Goal: Task Accomplishment & Management: Manage account settings

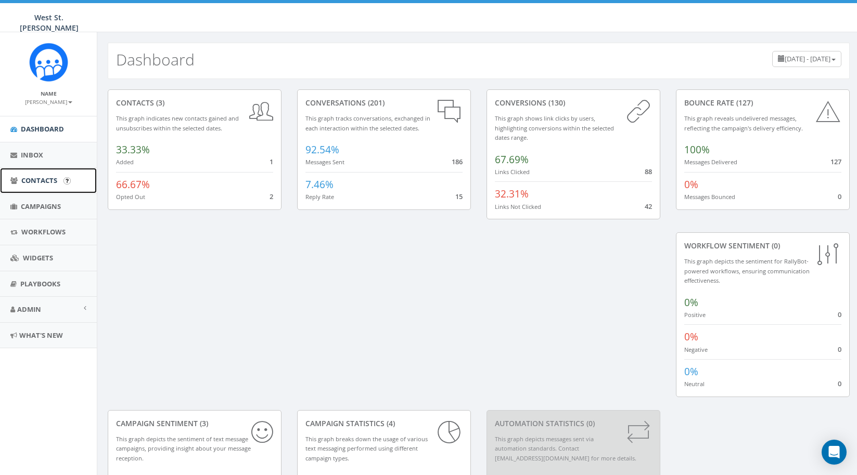
click at [34, 182] on span "Contacts" at bounding box center [39, 180] width 36 height 9
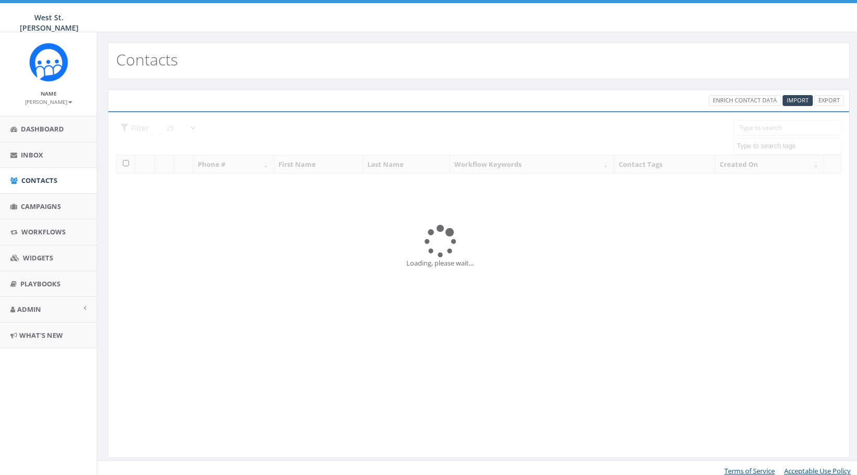
select select
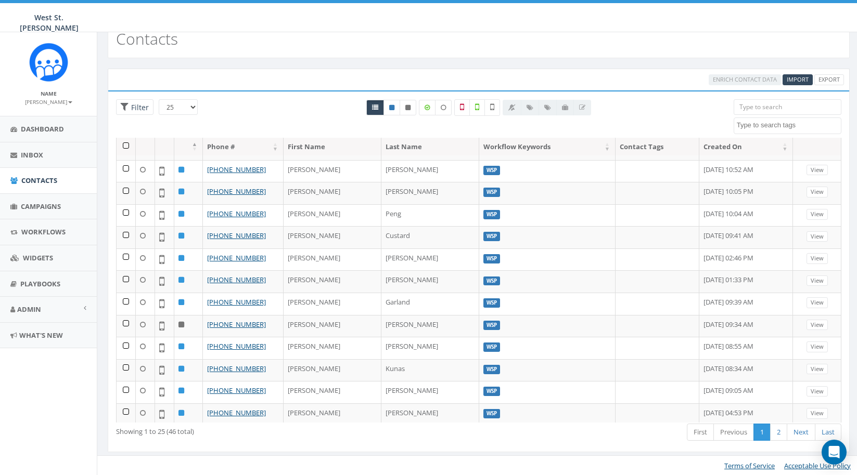
scroll to position [21, 0]
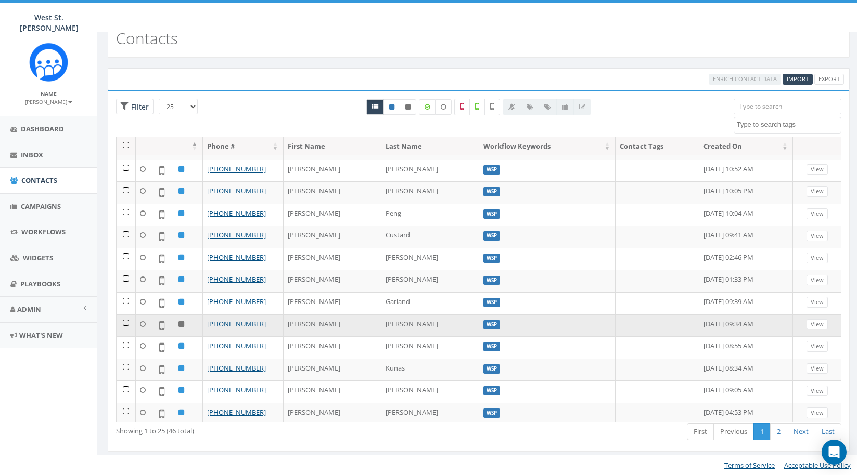
click at [307, 318] on td "Ann" at bounding box center [332, 326] width 98 height 22
click at [810, 319] on link "View" at bounding box center [816, 324] width 21 height 11
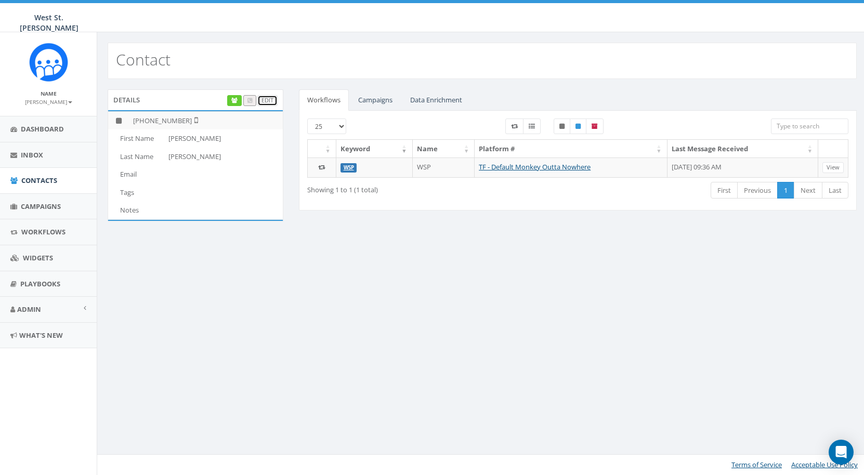
click at [266, 101] on link "Edit" at bounding box center [267, 100] width 20 height 11
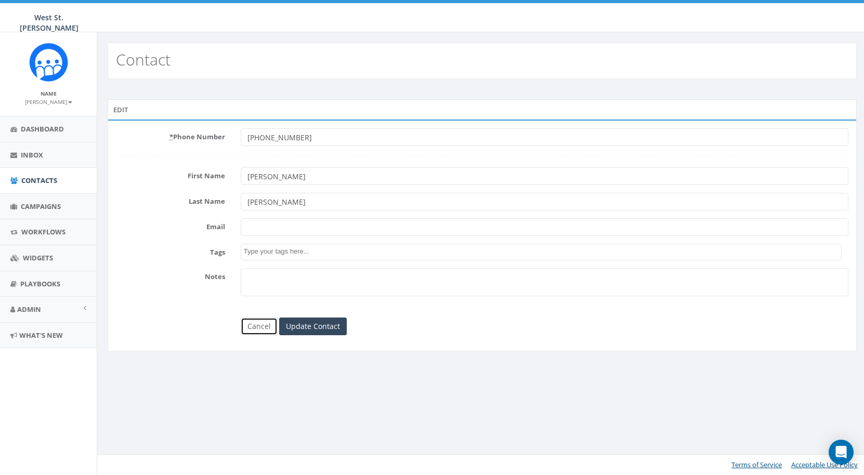
click at [258, 330] on link "Cancel" at bounding box center [259, 327] width 37 height 18
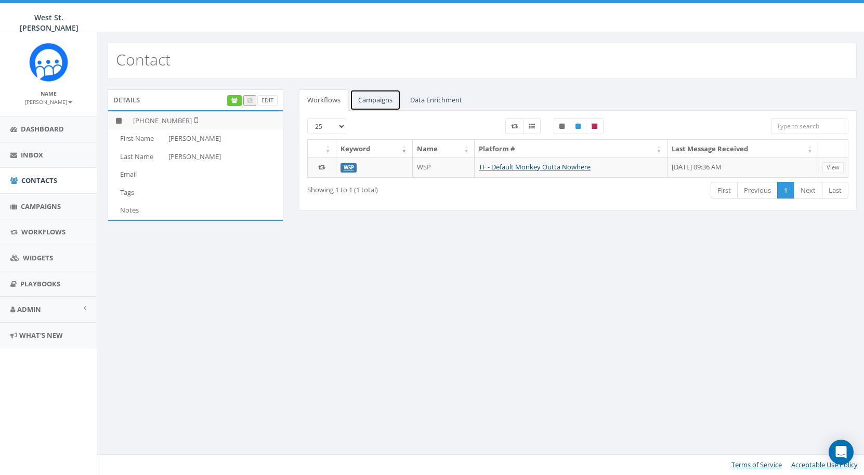
click at [378, 97] on link "Campaigns" at bounding box center [375, 99] width 51 height 21
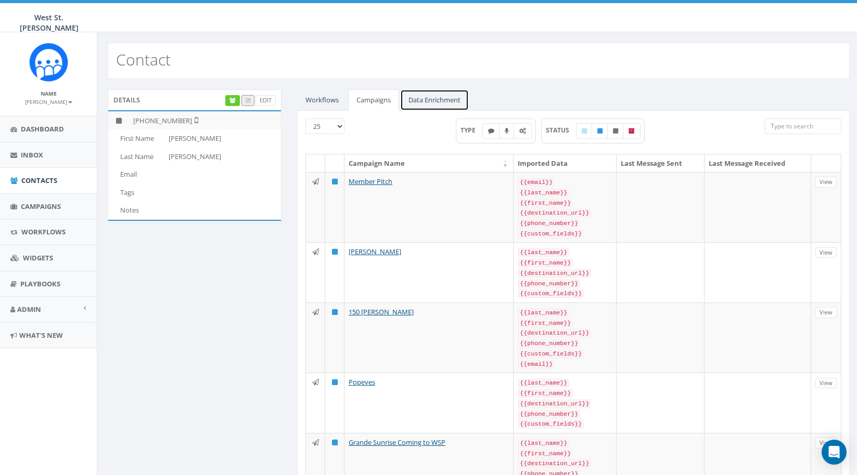
click at [434, 96] on link "Data Enrichment" at bounding box center [434, 99] width 69 height 21
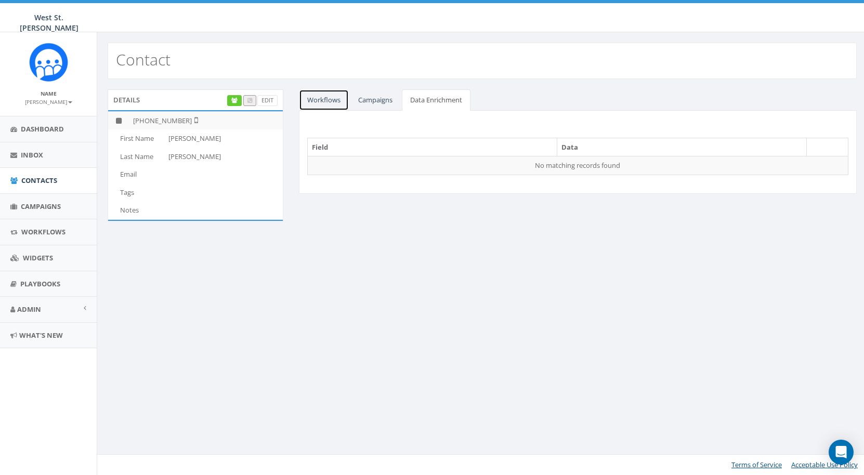
click at [312, 99] on link "Workflows" at bounding box center [324, 99] width 50 height 21
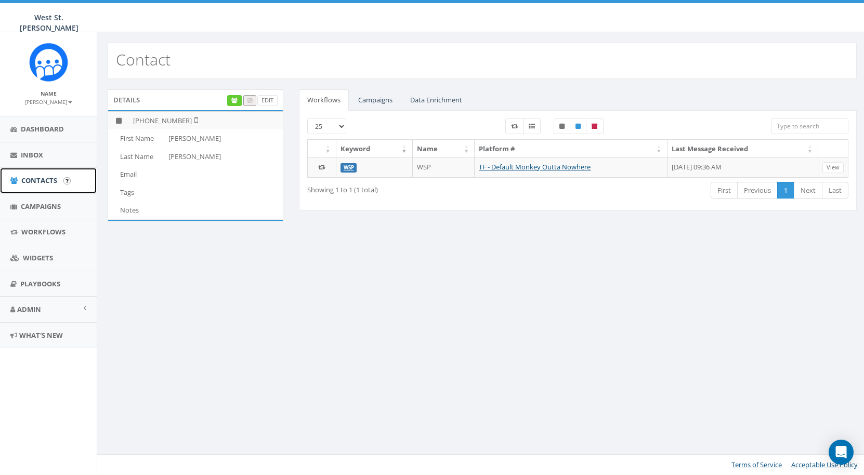
click at [40, 179] on span "Contacts" at bounding box center [39, 180] width 36 height 9
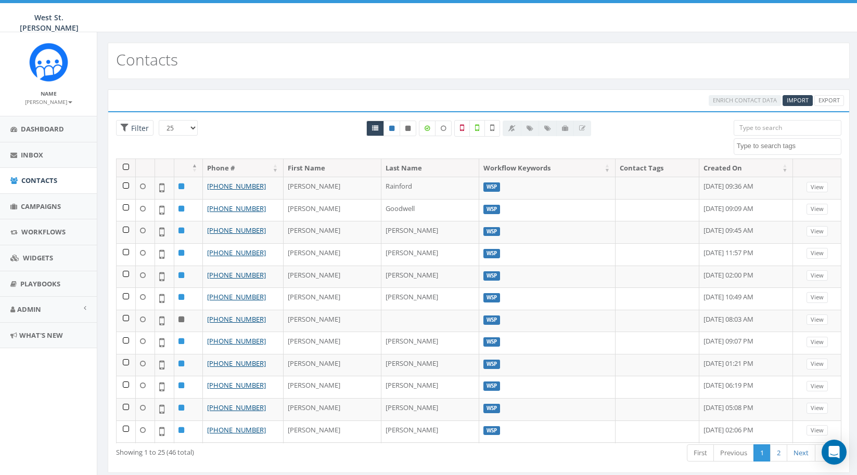
select select
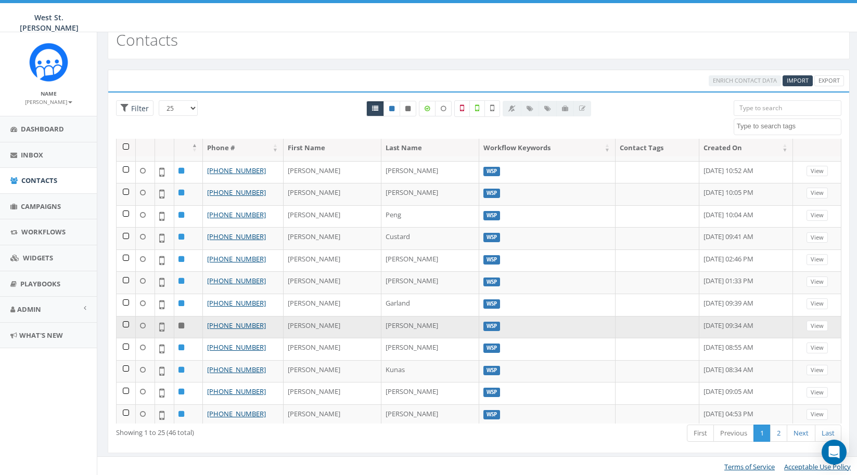
scroll to position [21, 0]
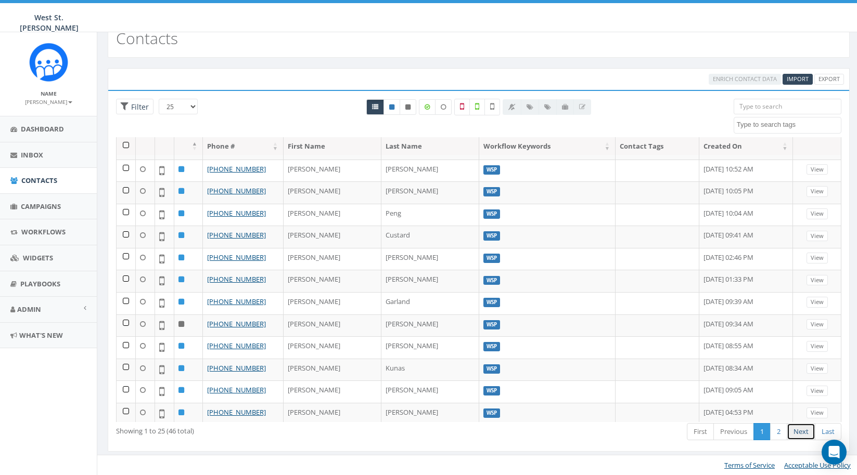
click at [803, 432] on link "Next" at bounding box center [800, 431] width 29 height 17
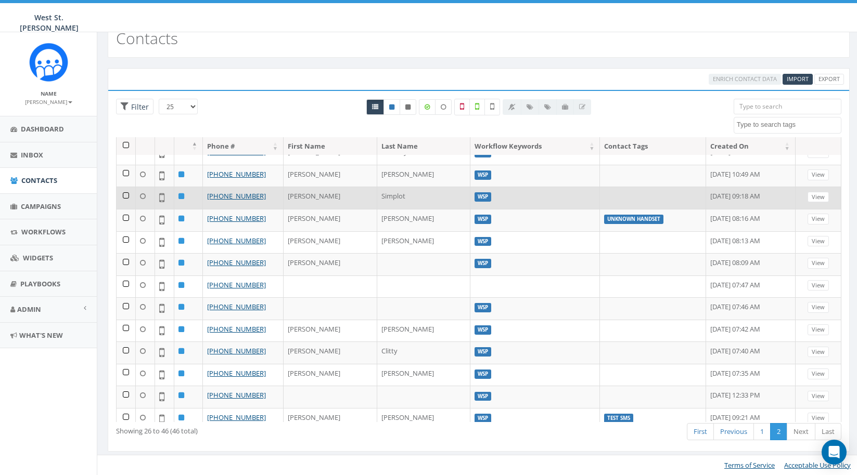
scroll to position [196, 0]
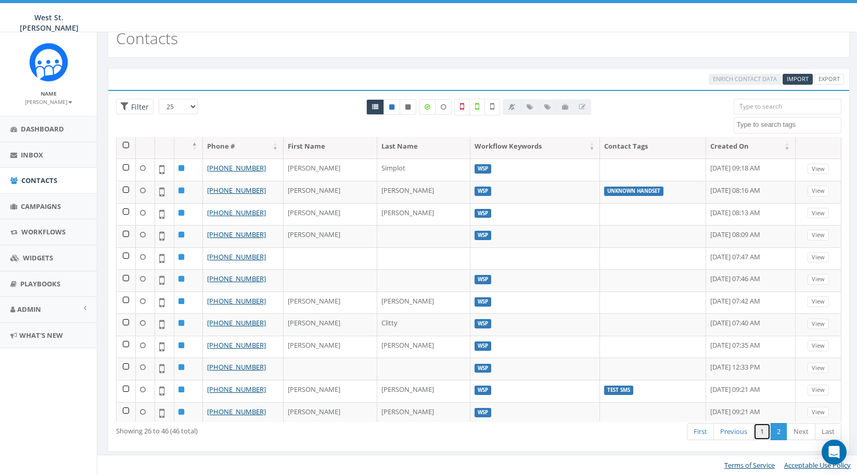
click at [762, 425] on link "1" at bounding box center [761, 431] width 17 height 17
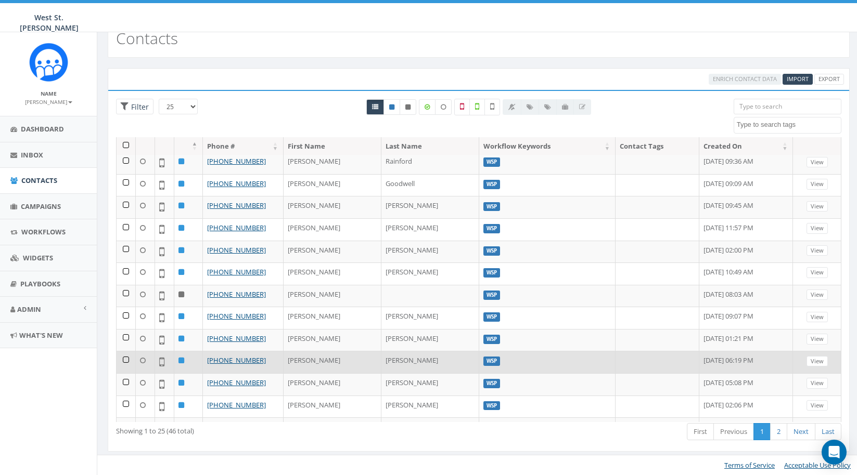
scroll to position [0, 0]
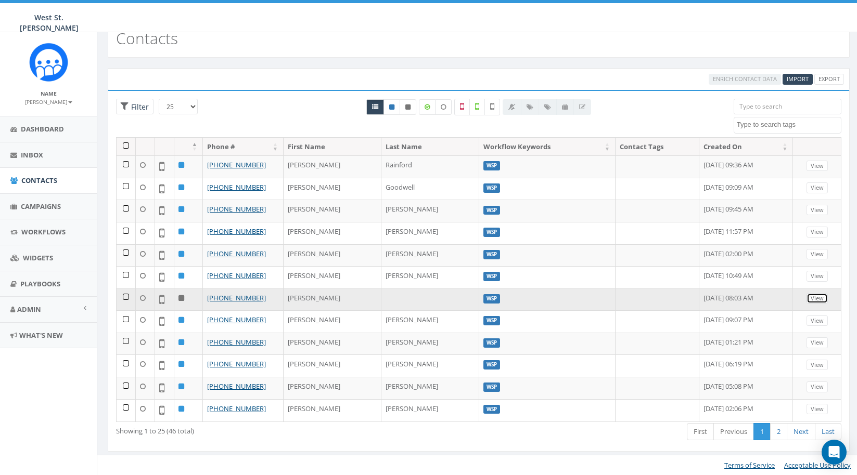
click at [809, 298] on link "View" at bounding box center [816, 298] width 21 height 11
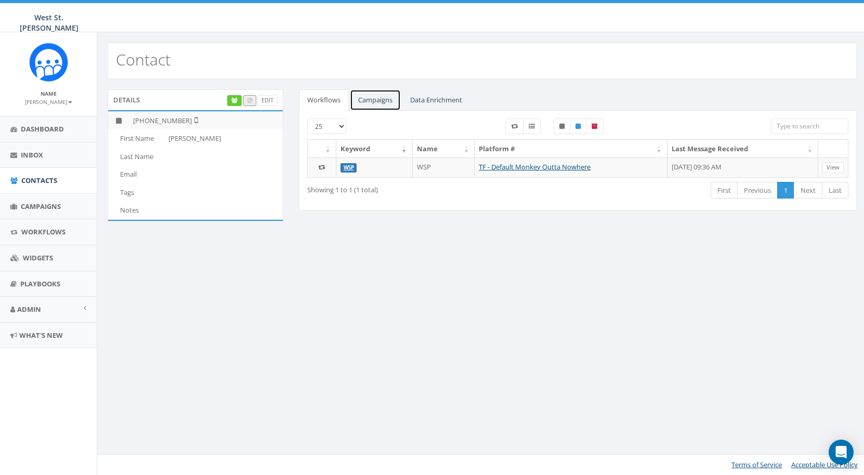
click at [378, 100] on link "Campaigns" at bounding box center [375, 99] width 51 height 21
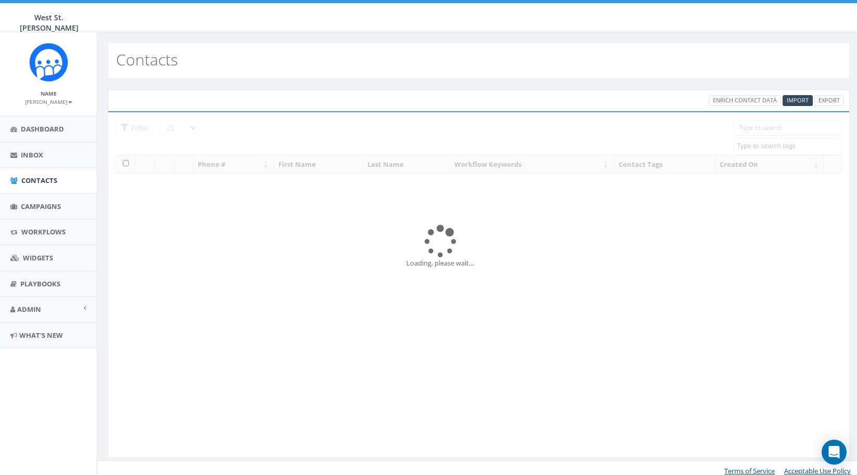
select select
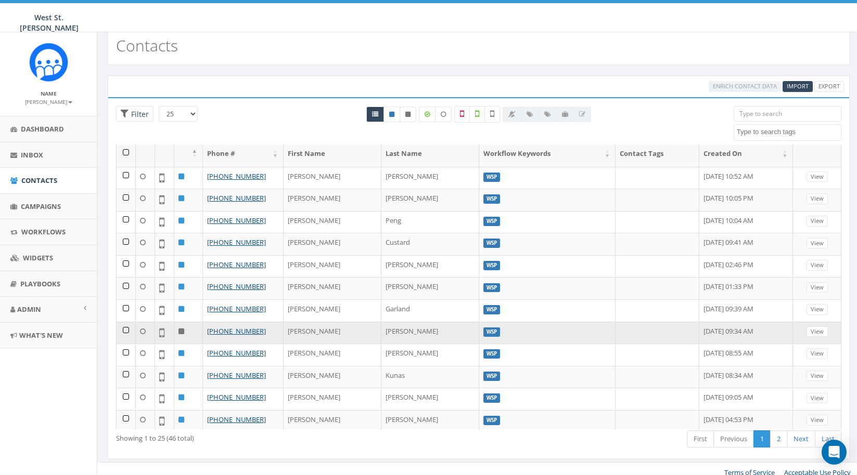
scroll to position [21, 0]
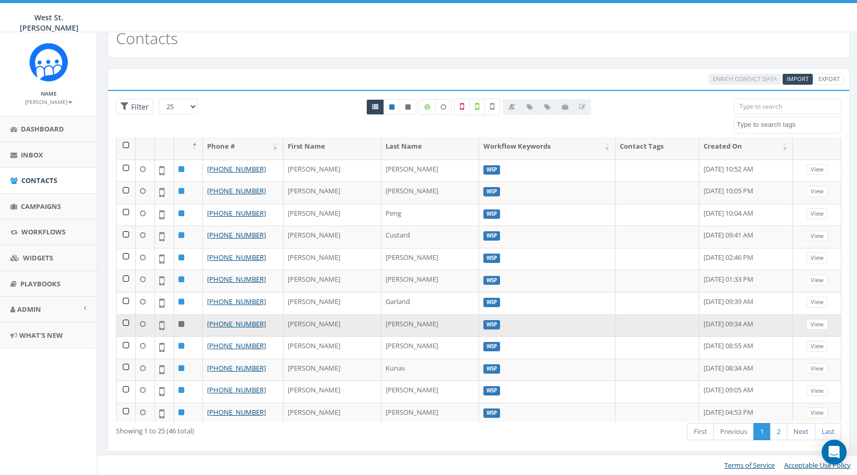
click at [127, 318] on td at bounding box center [126, 326] width 19 height 22
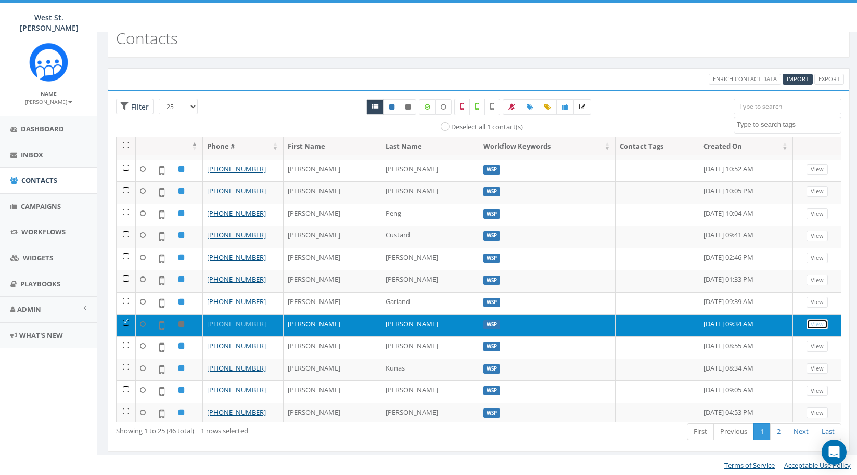
click at [817, 321] on link "View" at bounding box center [816, 324] width 21 height 11
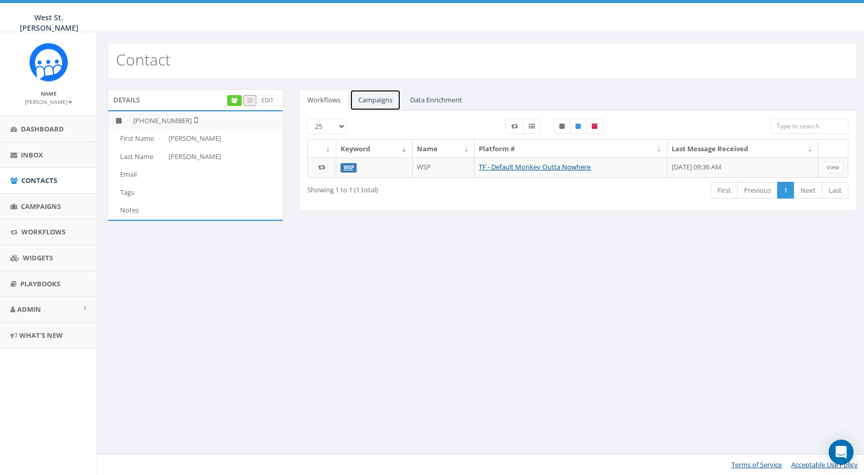
click at [379, 105] on link "Campaigns" at bounding box center [375, 99] width 51 height 21
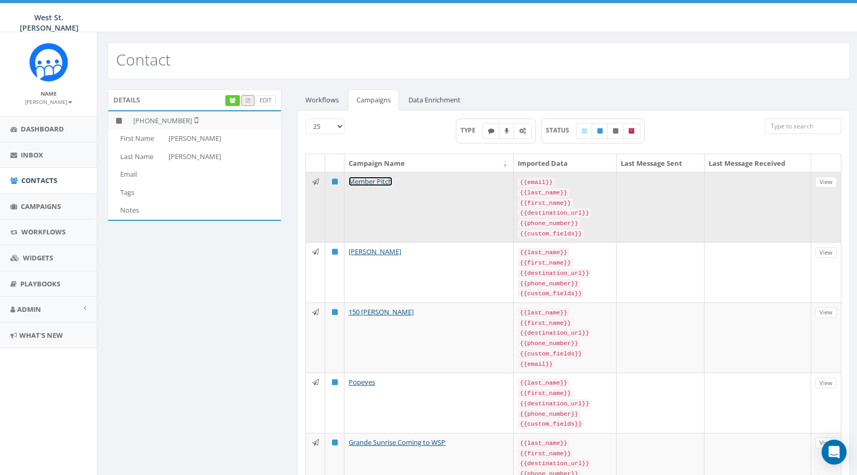
click at [372, 178] on link "Member Pitch" at bounding box center [370, 181] width 44 height 9
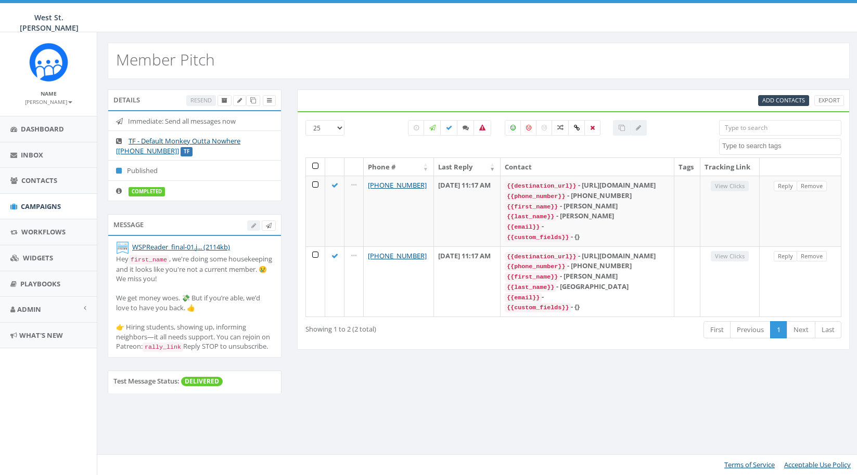
select select
click at [36, 158] on span "Inbox" at bounding box center [32, 154] width 22 height 9
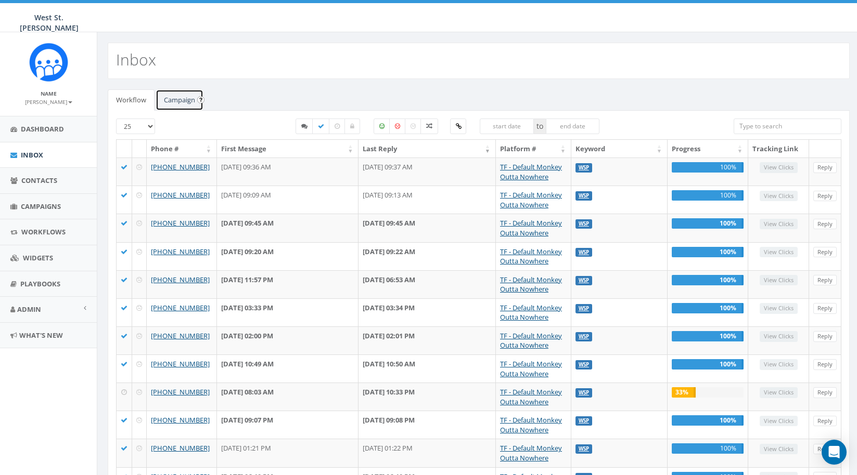
click at [185, 100] on link "Campaign" at bounding box center [180, 99] width 48 height 21
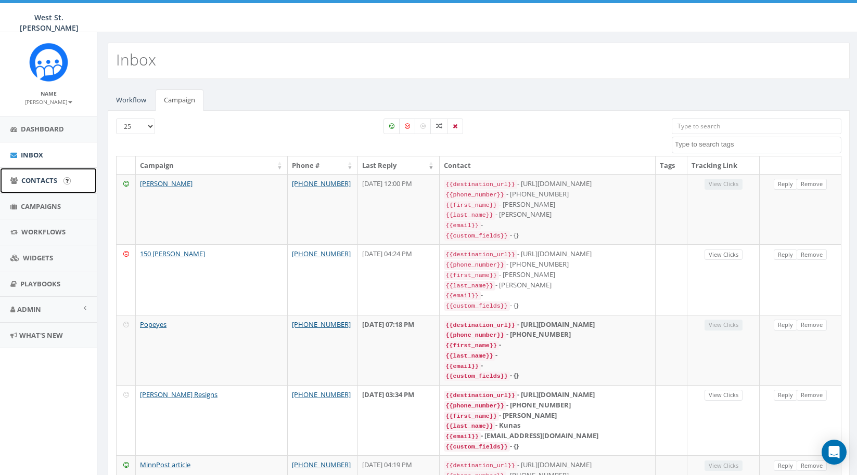
click at [42, 186] on link "Contacts" at bounding box center [48, 180] width 97 height 25
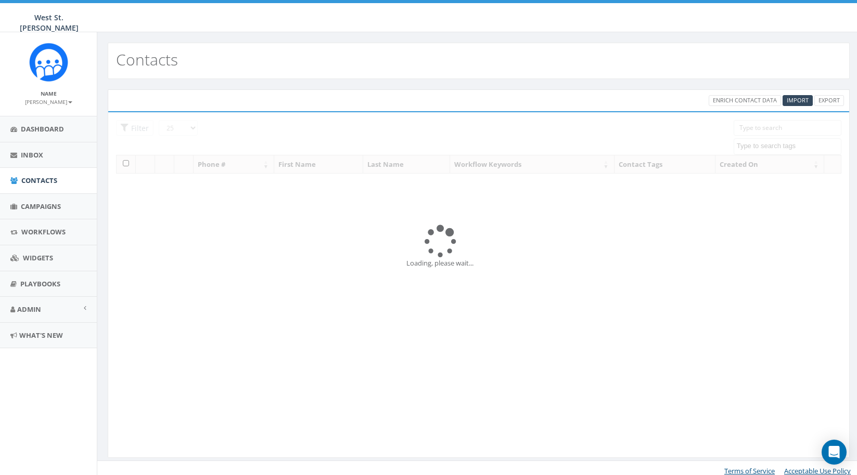
select select
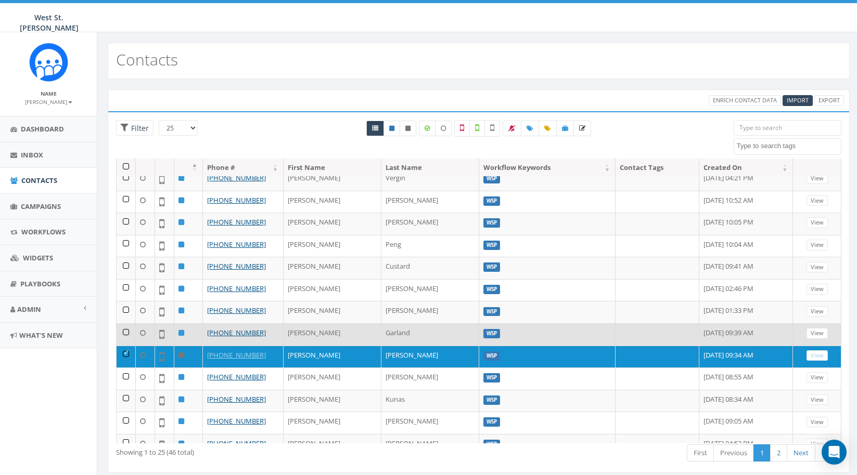
scroll to position [284, 0]
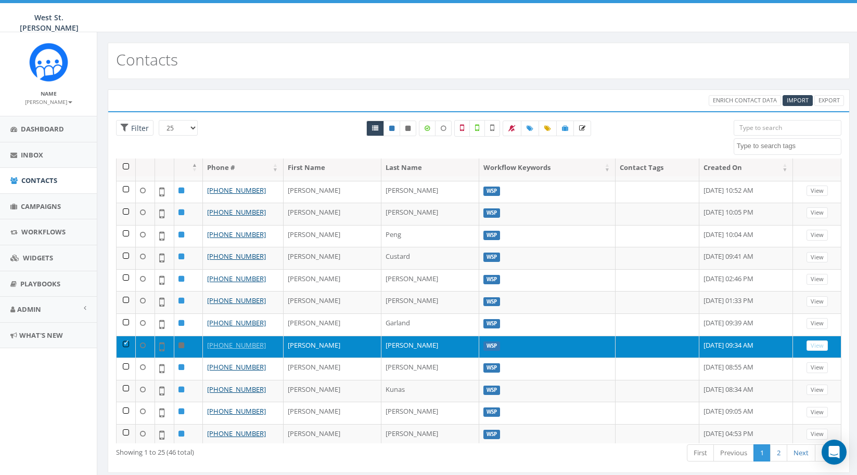
click at [126, 340] on td at bounding box center [126, 347] width 19 height 22
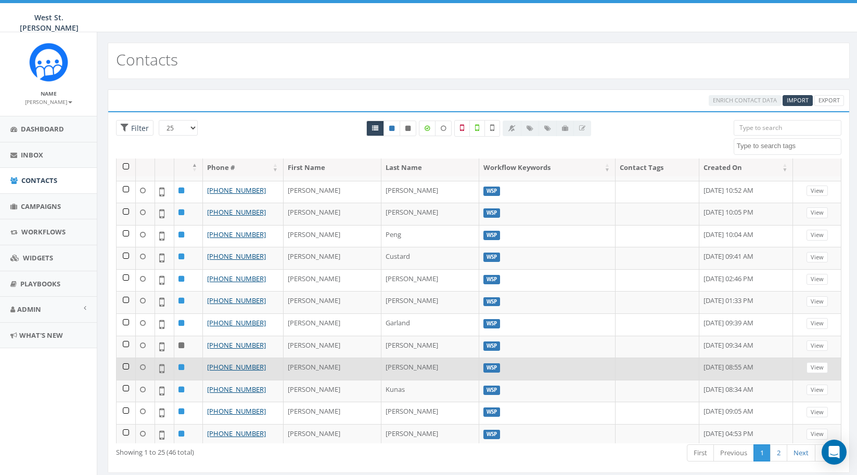
click at [126, 360] on td at bounding box center [126, 369] width 19 height 22
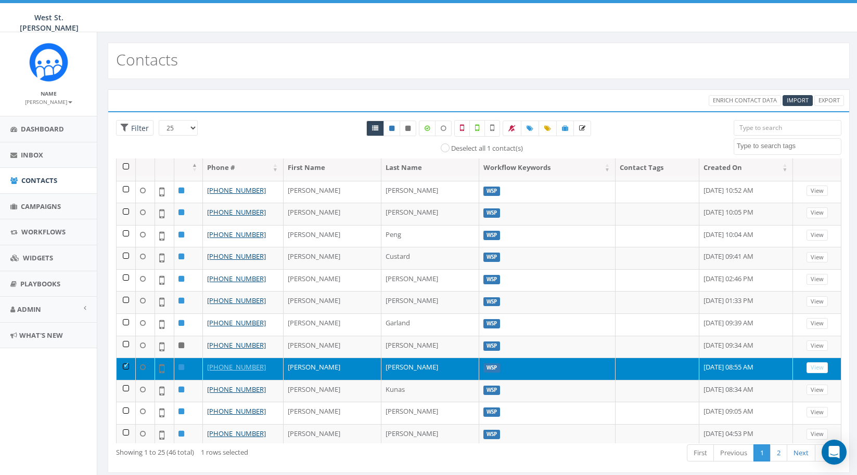
click at [181, 364] on icon at bounding box center [181, 367] width 6 height 7
click at [409, 127] on icon at bounding box center [407, 128] width 5 height 6
radio input "true"
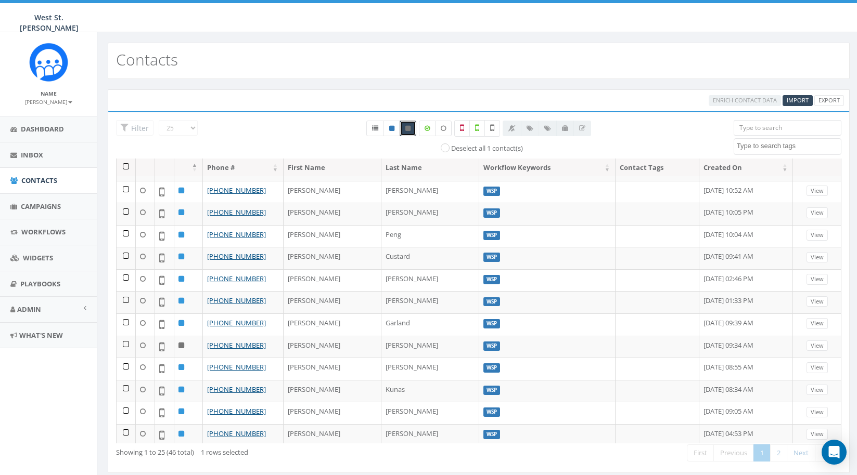
scroll to position [0, 0]
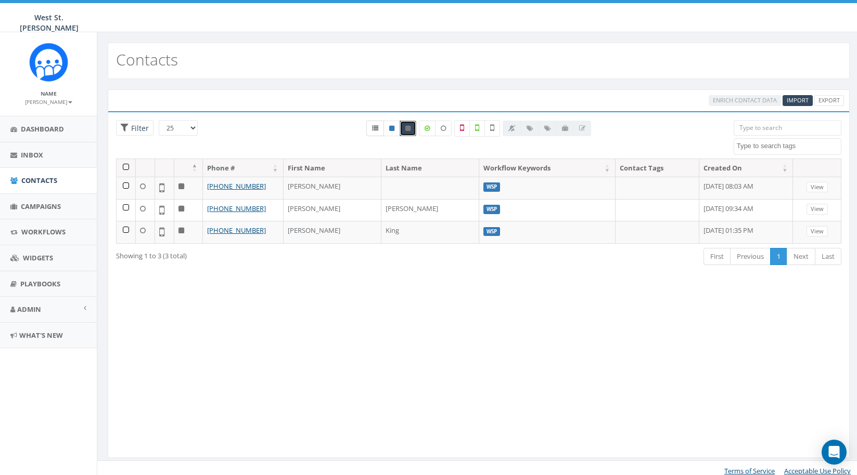
click at [374, 130] on icon at bounding box center [375, 128] width 6 height 6
radio input "true"
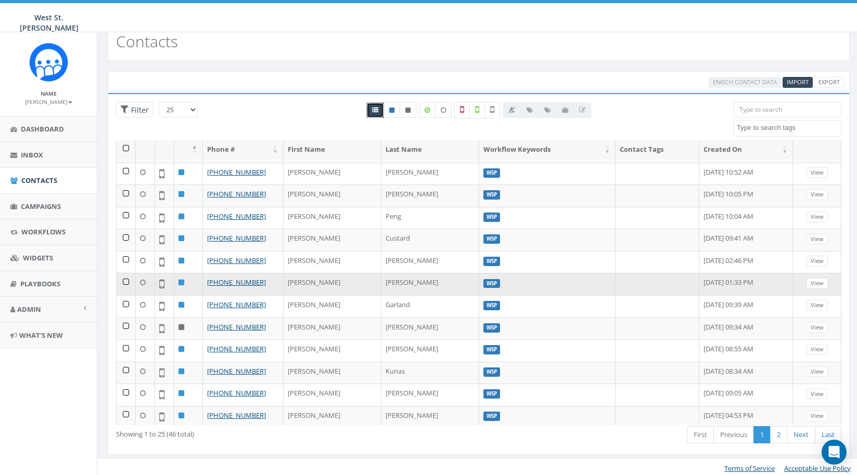
scroll to position [21, 0]
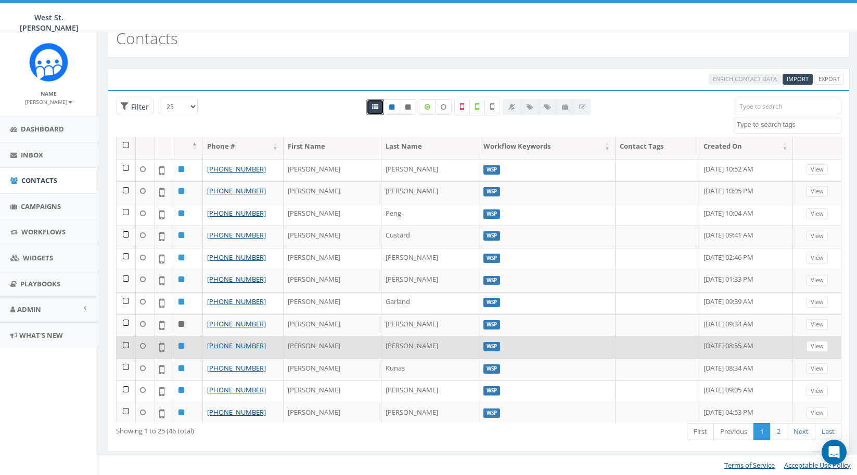
click at [128, 339] on td at bounding box center [126, 348] width 19 height 22
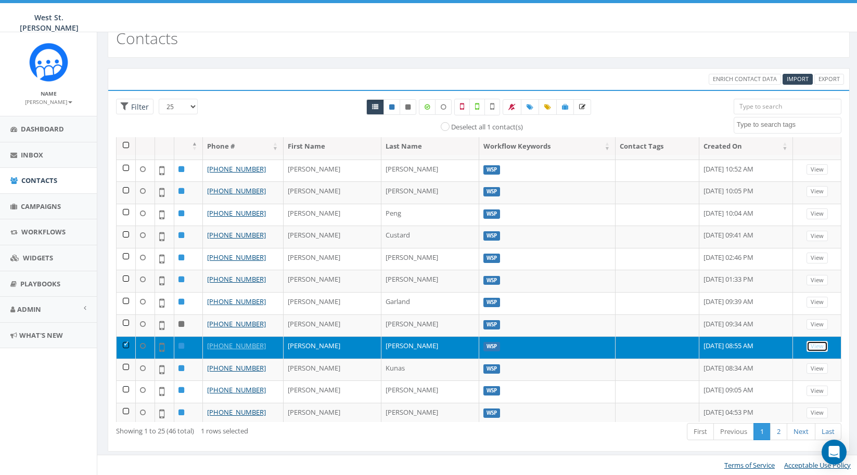
click at [807, 341] on link "View" at bounding box center [816, 346] width 21 height 11
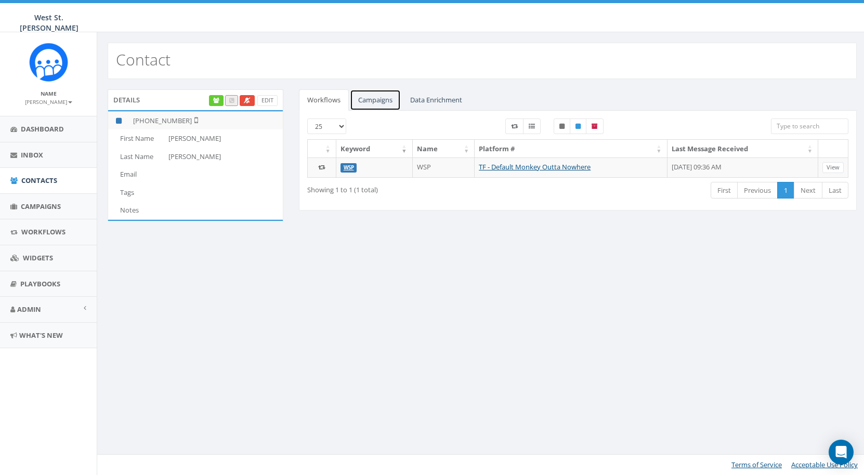
click at [385, 102] on link "Campaigns" at bounding box center [375, 99] width 51 height 21
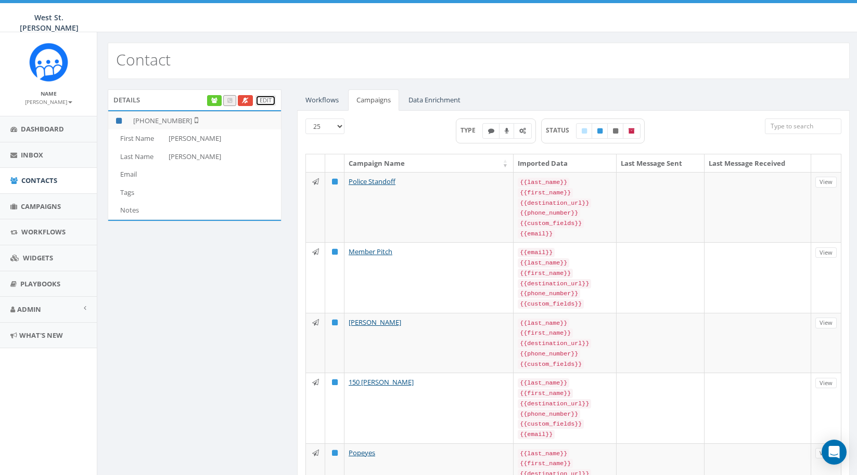
click at [265, 99] on link "Edit" at bounding box center [265, 100] width 20 height 11
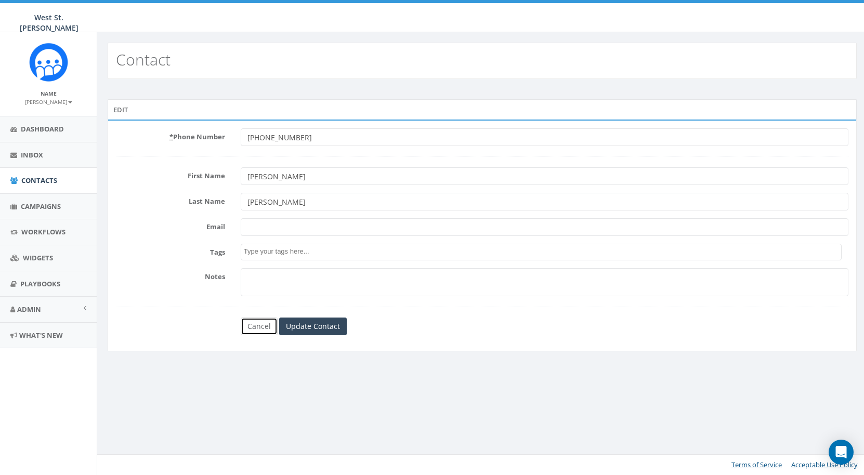
click at [258, 327] on link "Cancel" at bounding box center [259, 327] width 37 height 18
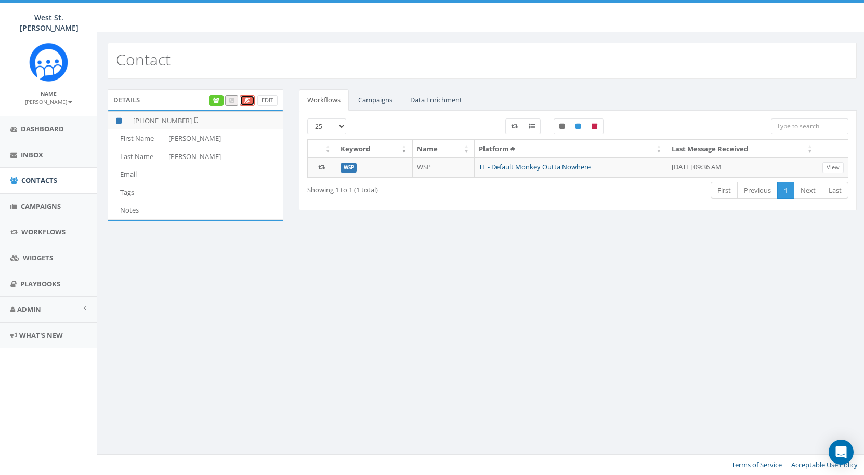
click at [247, 101] on icon at bounding box center [247, 101] width 7 height 6
click at [41, 184] on span "Contacts" at bounding box center [39, 180] width 36 height 9
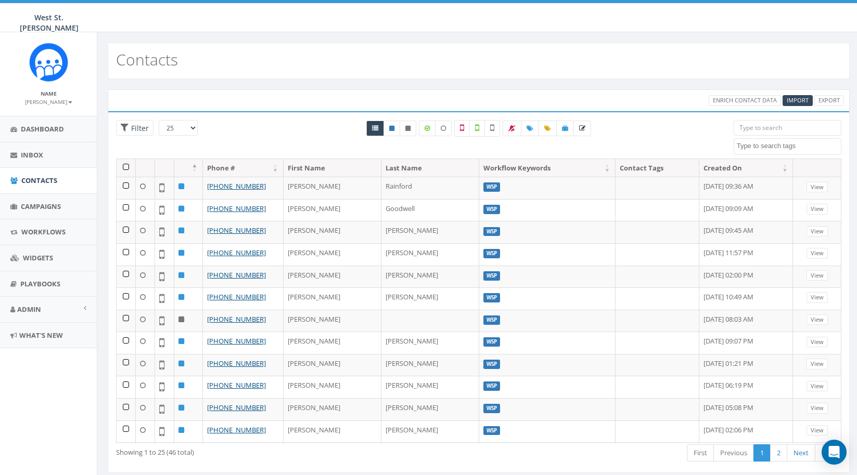
select select
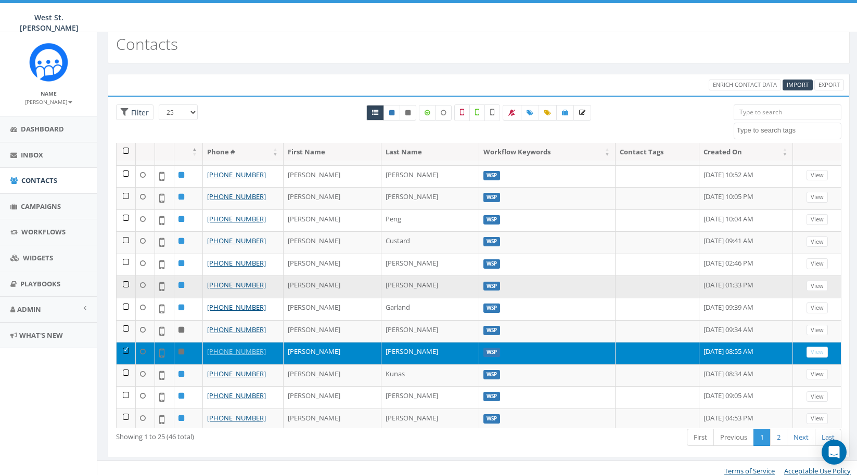
scroll to position [21, 0]
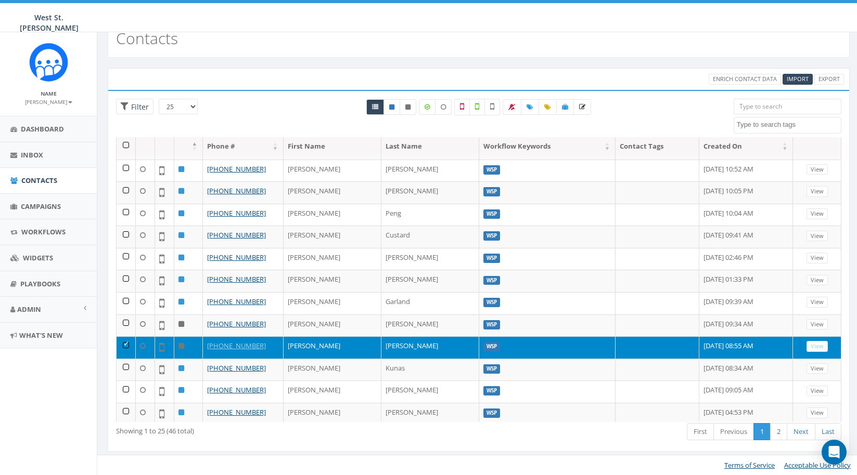
click at [124, 338] on td at bounding box center [126, 348] width 19 height 22
